Goal: Task Accomplishment & Management: Complete application form

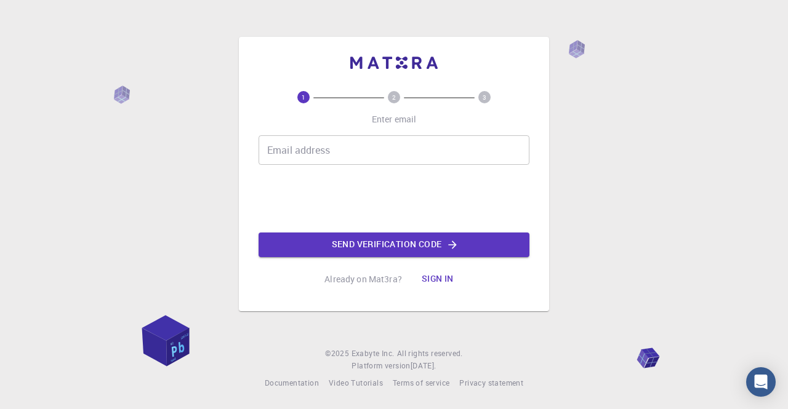
click at [377, 151] on input "Email address" at bounding box center [394, 150] width 271 height 30
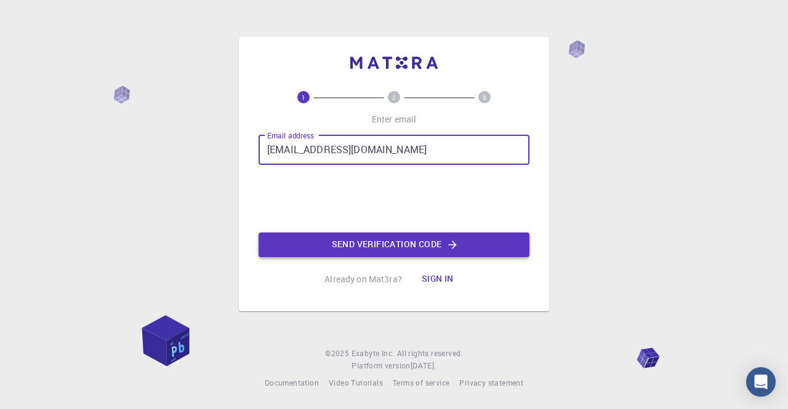
type input "[EMAIL_ADDRESS][DOMAIN_NAME]"
click at [451, 253] on button "Send verification code" at bounding box center [394, 245] width 271 height 25
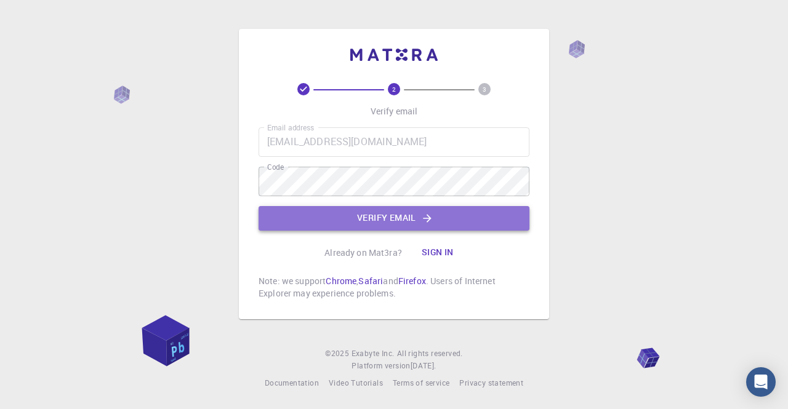
click at [355, 212] on button "Verify email" at bounding box center [394, 218] width 271 height 25
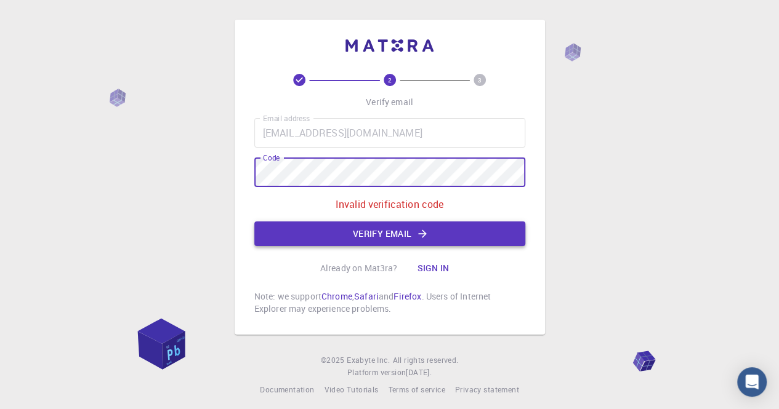
click at [393, 233] on button "Verify email" at bounding box center [389, 234] width 271 height 25
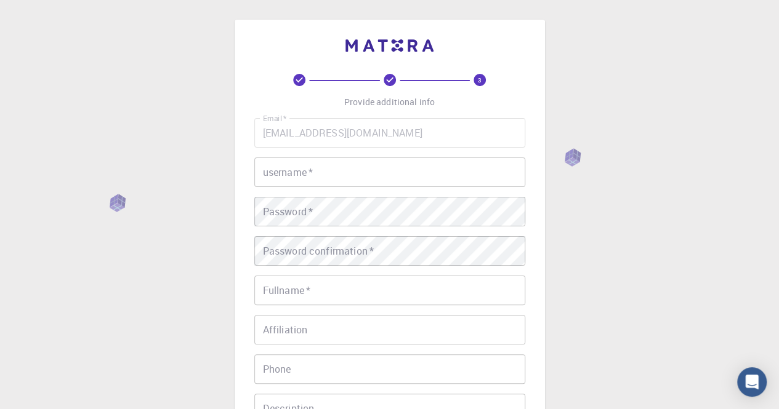
click at [345, 166] on input "username   *" at bounding box center [389, 173] width 271 height 30
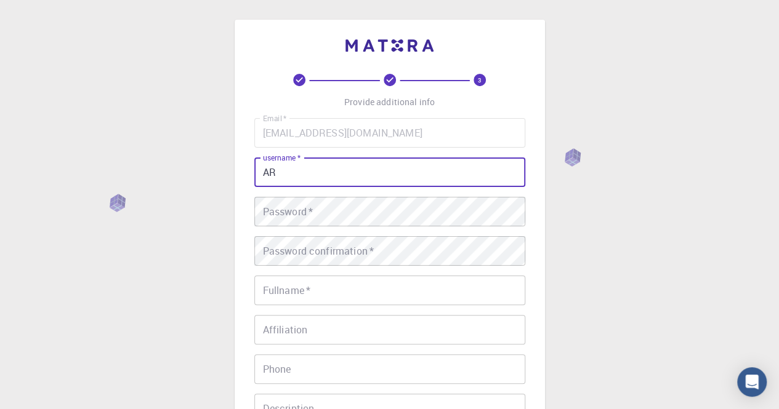
type input "ARV"
